Goal: Task Accomplishment & Management: Manage account settings

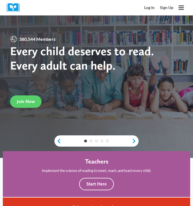
scroll to position [19, 0]
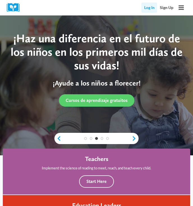
click at [151, 6] on link "Log In" at bounding box center [150, 8] width 16 height 10
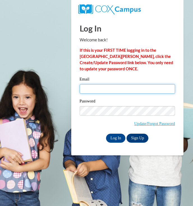
click at [103, 91] on input "Email" at bounding box center [128, 89] width 96 height 10
type input "emmaleehighsmith@gmail.com"
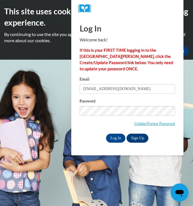
click at [95, 121] on div "Password Update/Forgot Password" at bounding box center [128, 116] width 96 height 36
click at [116, 137] on input "Log In" at bounding box center [116, 138] width 20 height 9
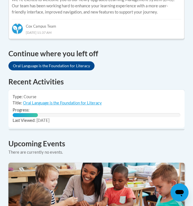
scroll to position [430, 0]
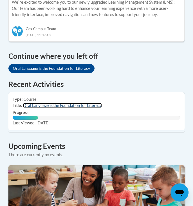
click at [32, 103] on link "Oral Language is the Foundation for Literacy" at bounding box center [62, 105] width 79 height 5
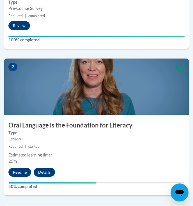
scroll to position [280, 0]
